Goal: Task Accomplishment & Management: Manage account settings

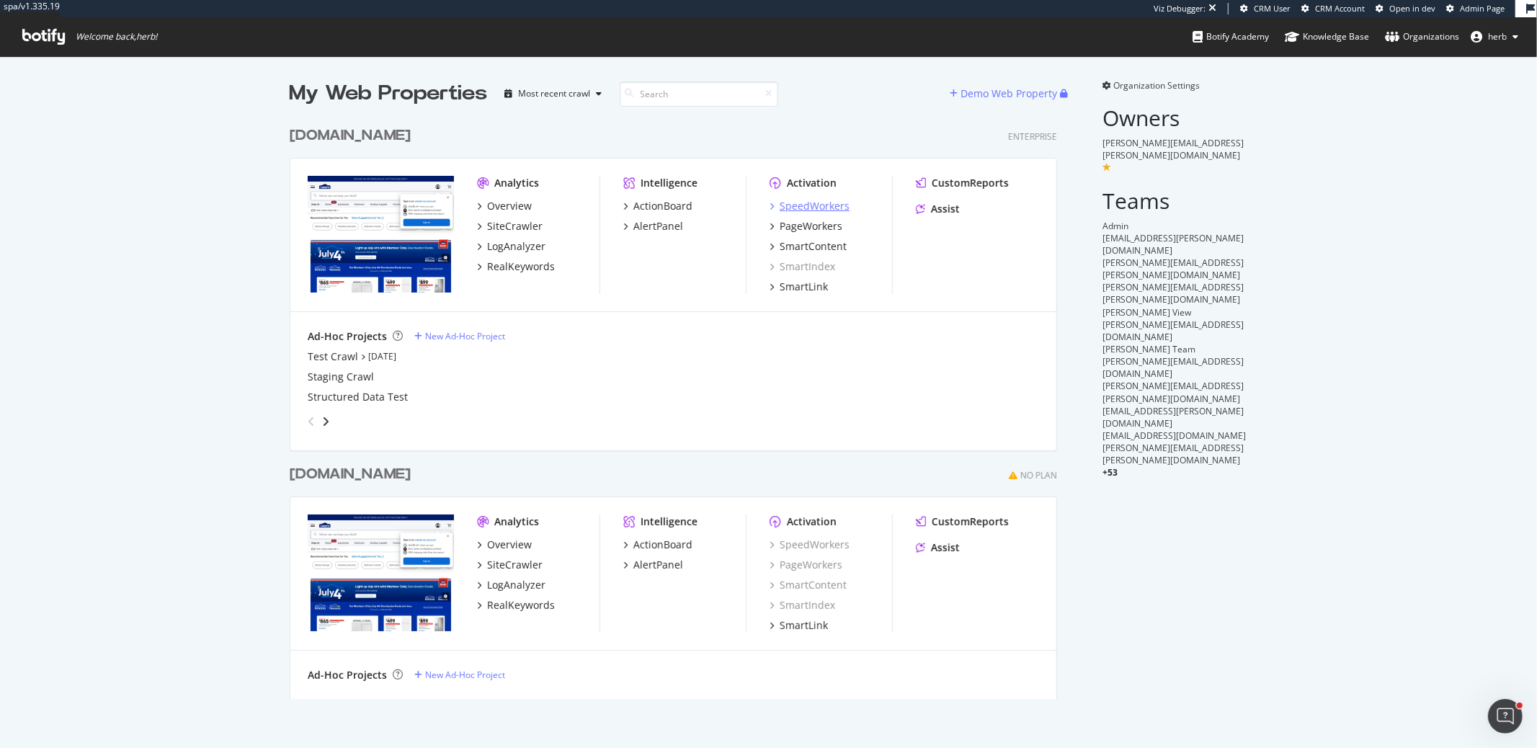
click at [796, 203] on div "SpeedWorkers" at bounding box center [815, 206] width 70 height 14
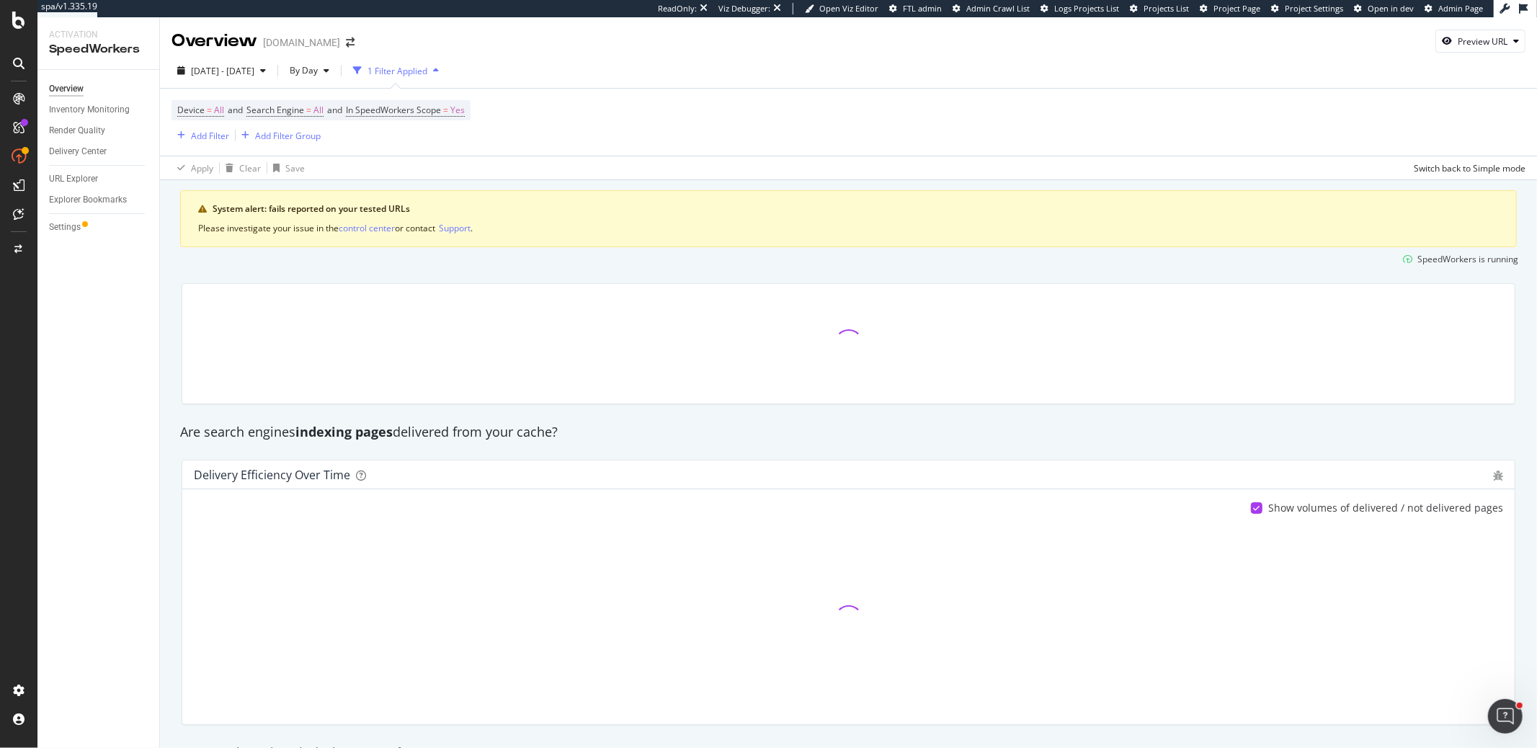
click at [61, 301] on div "Overview Inventory Monitoring Render Quality Delivery Center URL Explorer Explo…" at bounding box center [98, 409] width 122 height 678
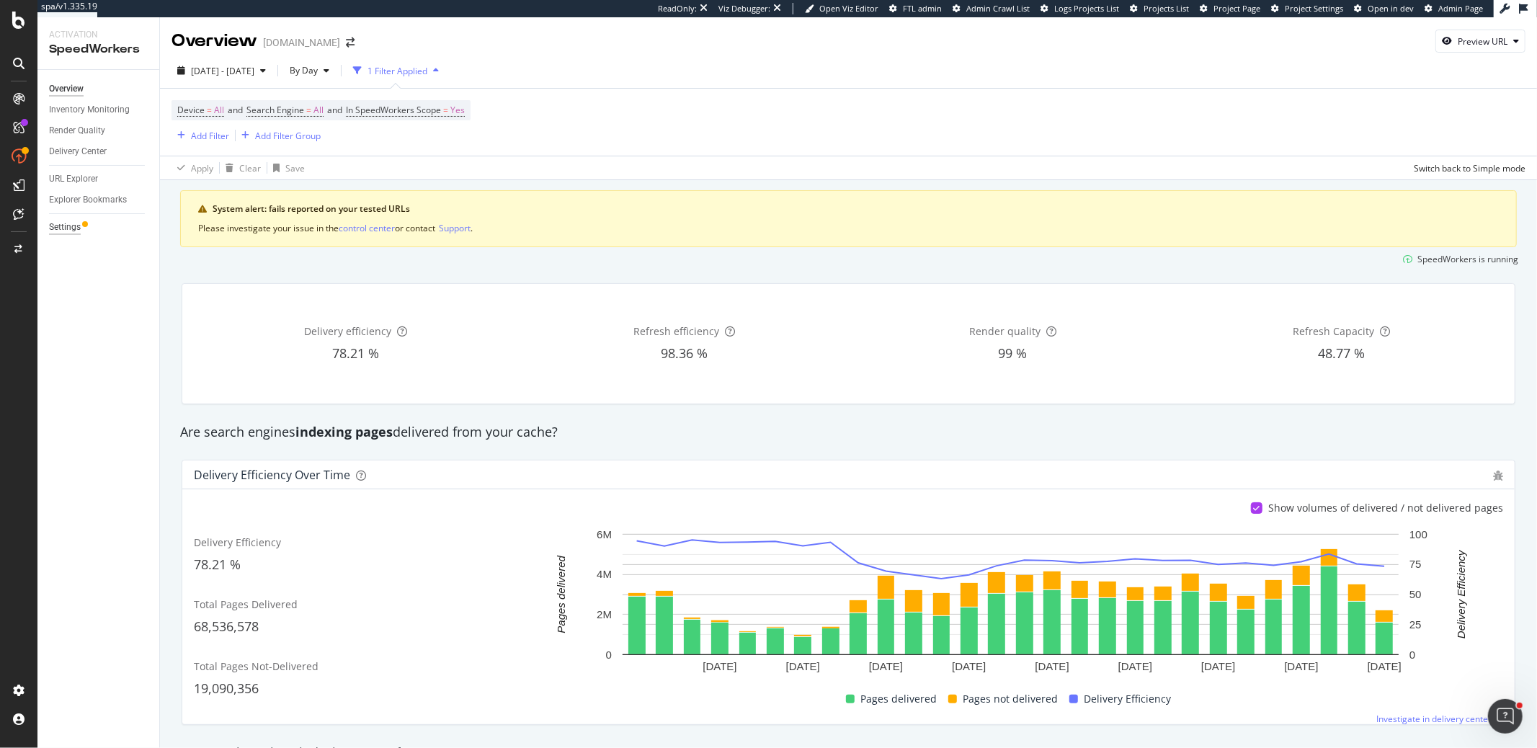
click at [79, 232] on div "Settings" at bounding box center [65, 227] width 32 height 15
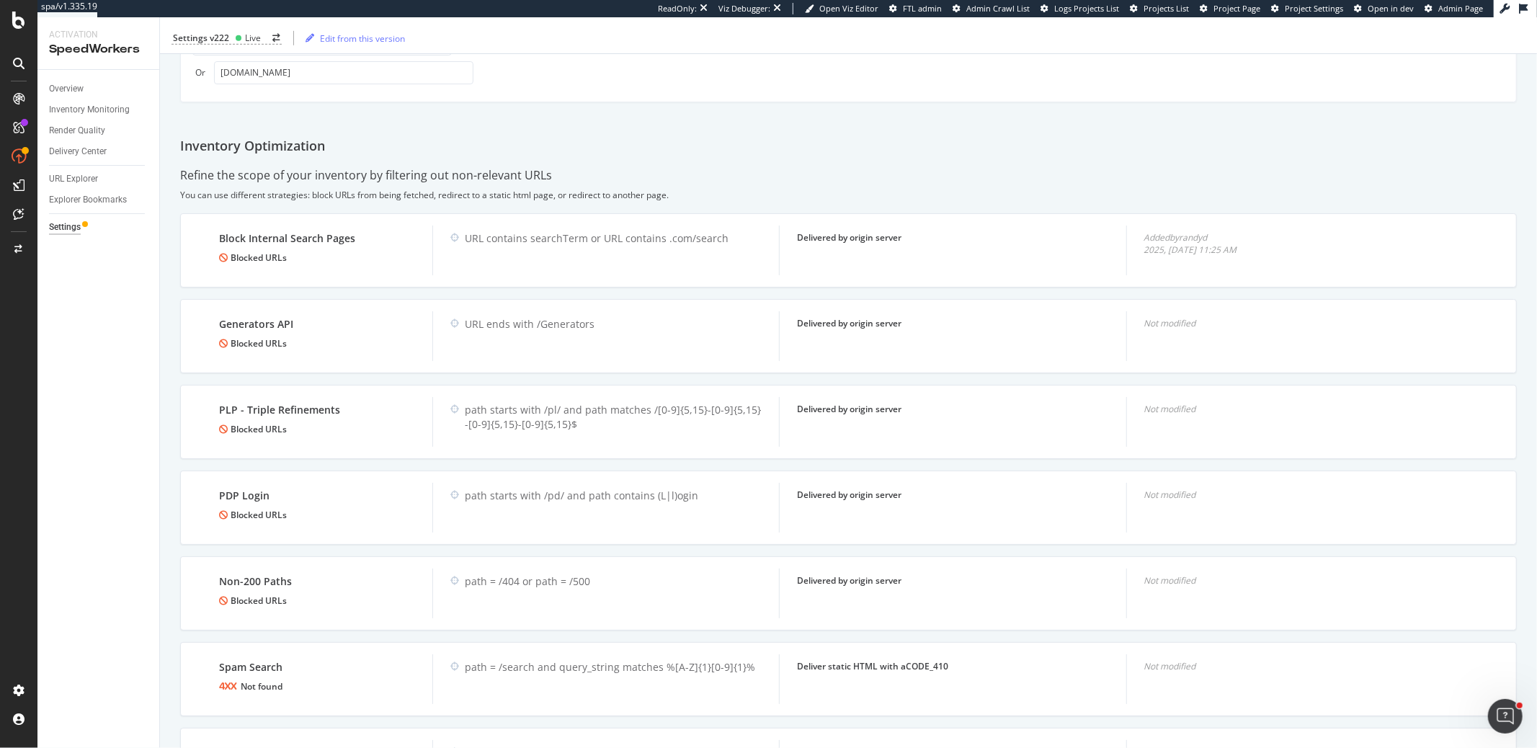
scroll to position [961, 0]
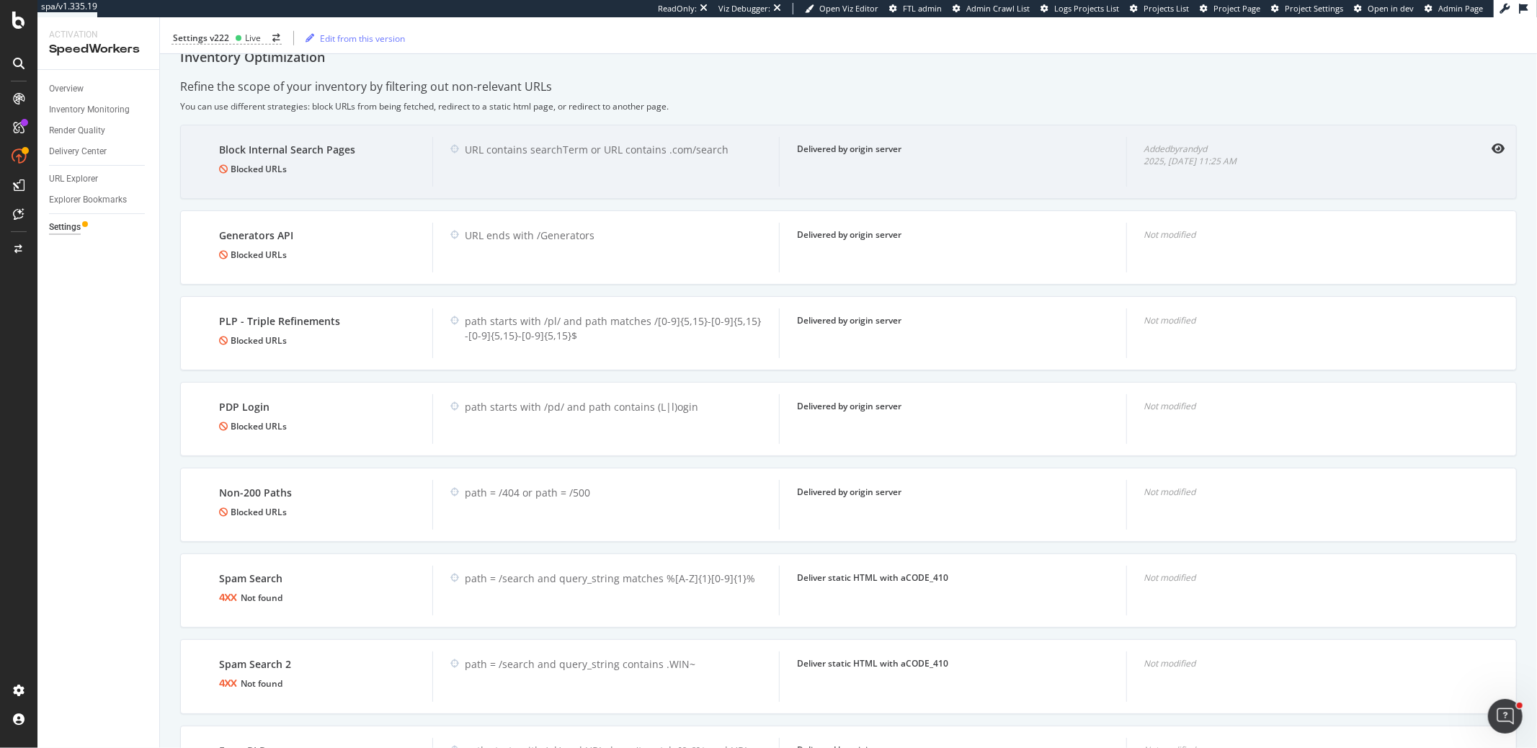
click at [1495, 139] on div "Block Internal Search Pages Blocked URLs URL contains searchTerm or URL contain…" at bounding box center [848, 162] width 1337 height 74
click at [1492, 143] on icon "eye" at bounding box center [1498, 149] width 13 height 12
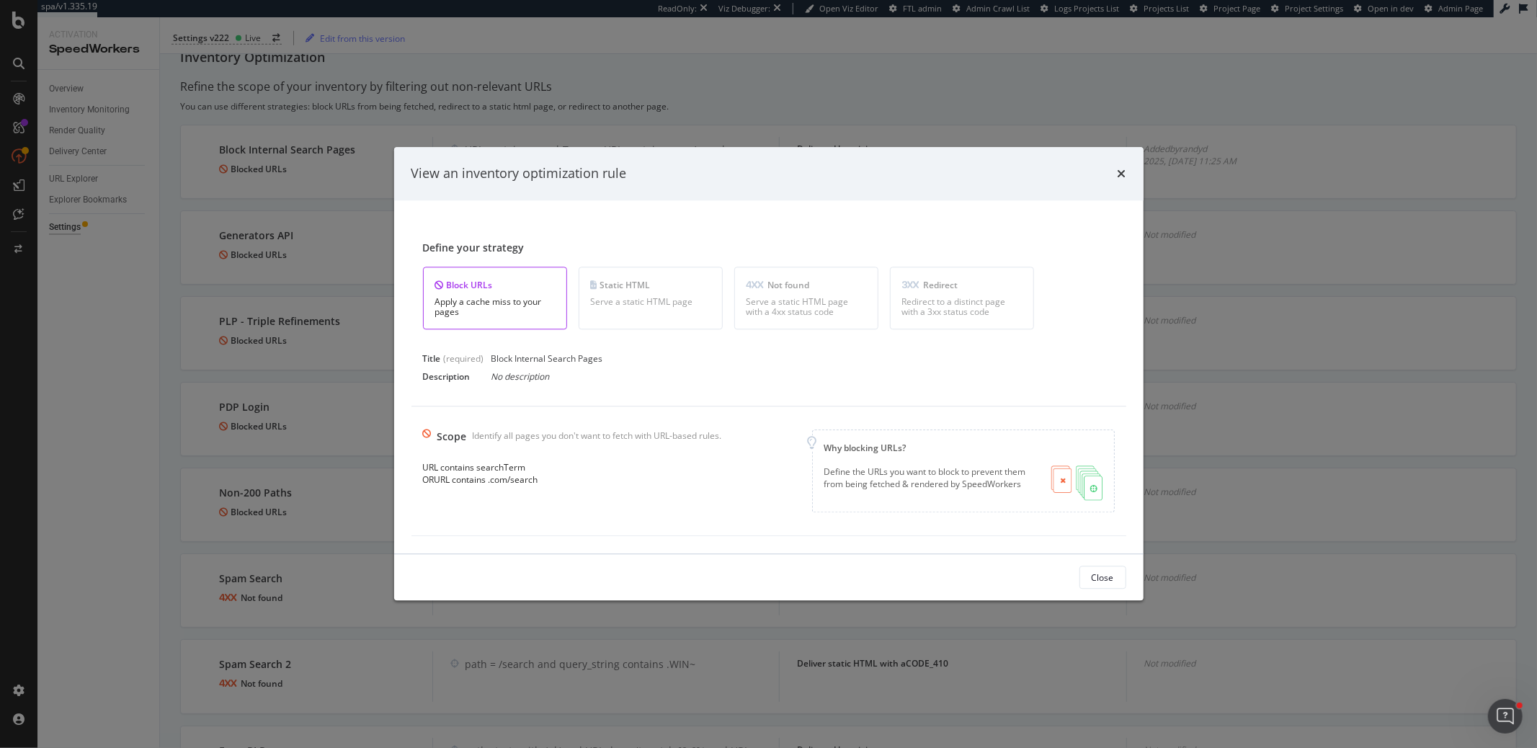
click at [108, 453] on div "View an inventory optimization rule Define your strategy Block URLs Apply a cac…" at bounding box center [768, 374] width 1537 height 748
